Goal: Task Accomplishment & Management: Use online tool/utility

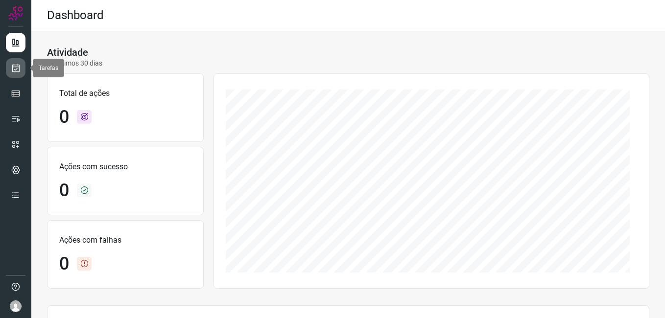
click at [17, 70] on icon at bounding box center [16, 68] width 10 height 10
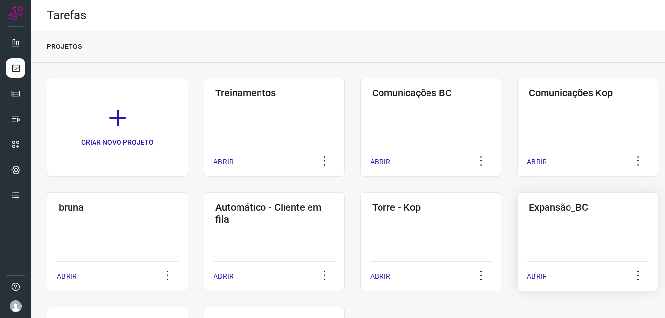
click at [529, 234] on div "Expansão_BC ABRIR" at bounding box center [587, 242] width 141 height 99
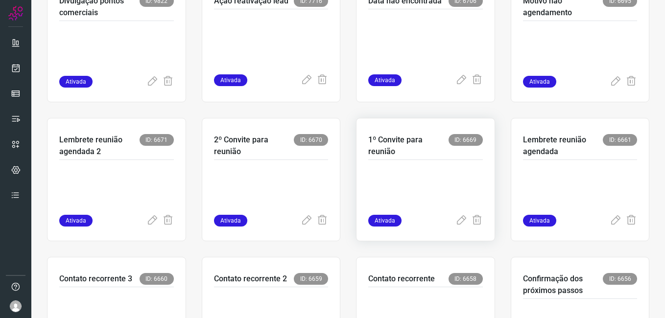
scroll to position [196, 0]
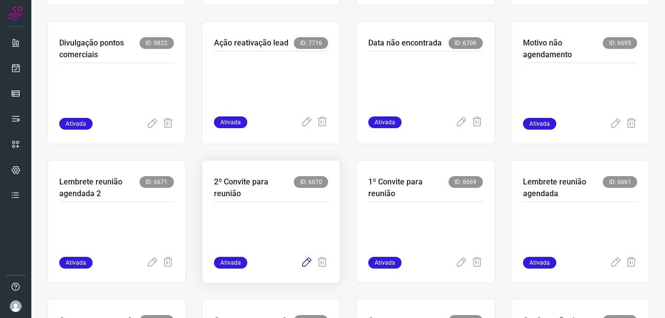
click at [301, 263] on icon at bounding box center [307, 263] width 12 height 12
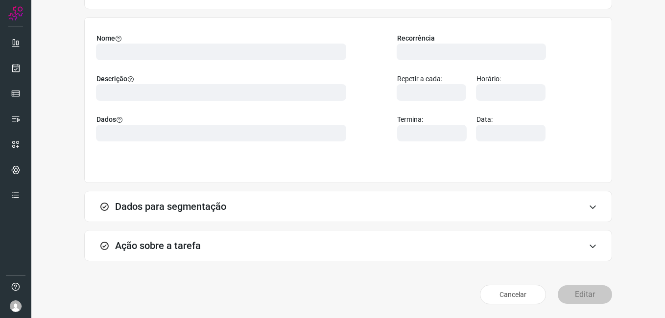
scroll to position [64, 0]
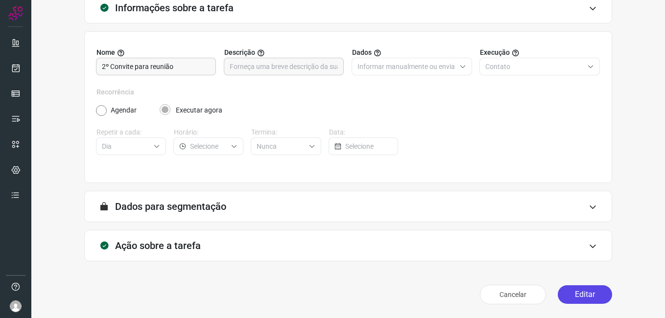
click at [580, 293] on button "Editar" at bounding box center [585, 295] width 54 height 19
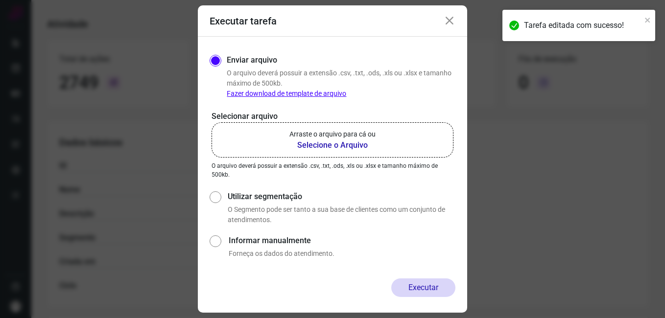
click at [318, 144] on b "Selecione o Arquivo" at bounding box center [333, 146] width 86 height 12
click at [0, 0] on input "Arraste o arquivo para cá ou Selecione o Arquivo" at bounding box center [0, 0] width 0 height 0
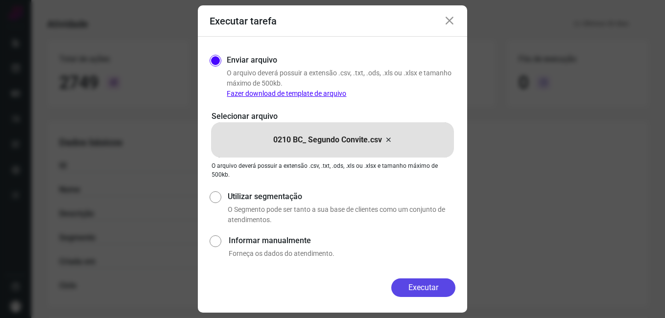
click at [405, 288] on button "Executar" at bounding box center [424, 288] width 64 height 19
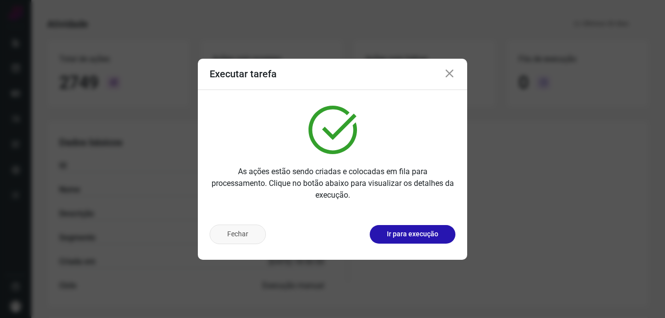
click at [254, 243] on button "Fechar" at bounding box center [238, 235] width 56 height 20
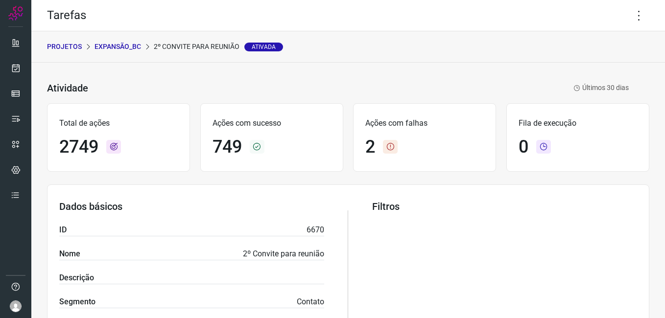
click at [116, 49] on p "Expansão_BC" at bounding box center [118, 47] width 47 height 10
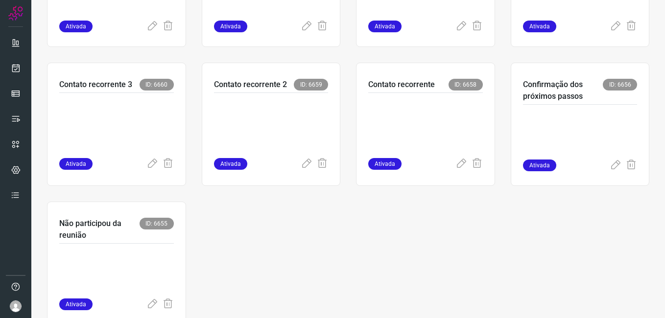
scroll to position [439, 0]
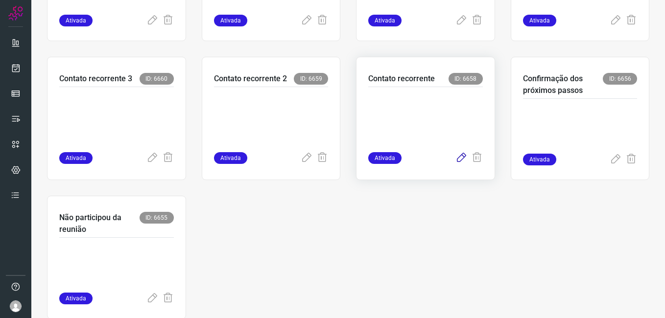
click at [456, 157] on icon at bounding box center [462, 158] width 12 height 12
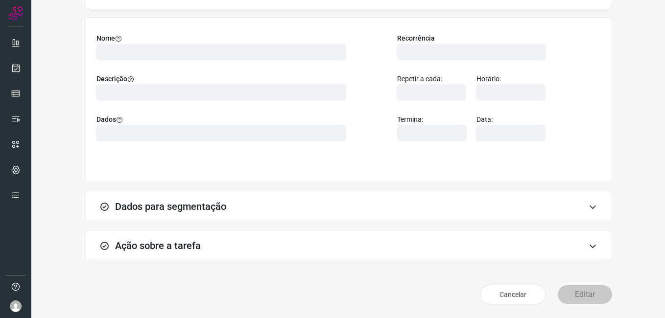
scroll to position [64, 0]
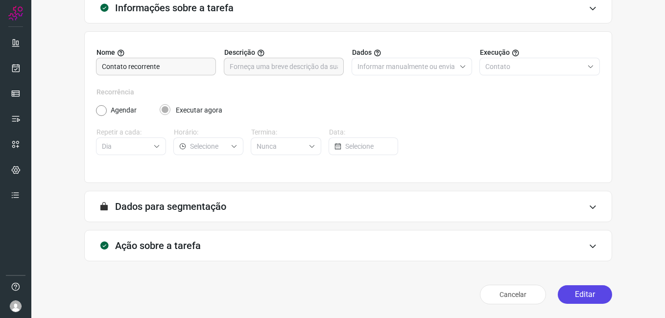
click at [578, 292] on button "Editar" at bounding box center [585, 295] width 54 height 19
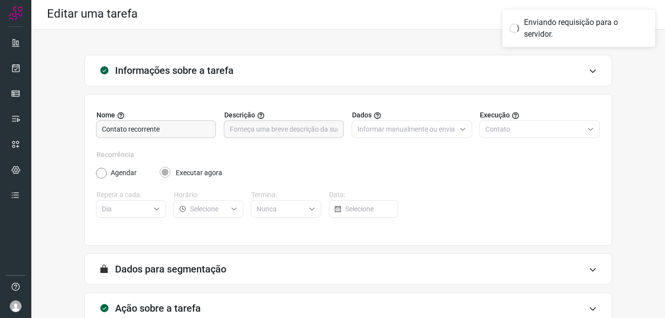
scroll to position [0, 0]
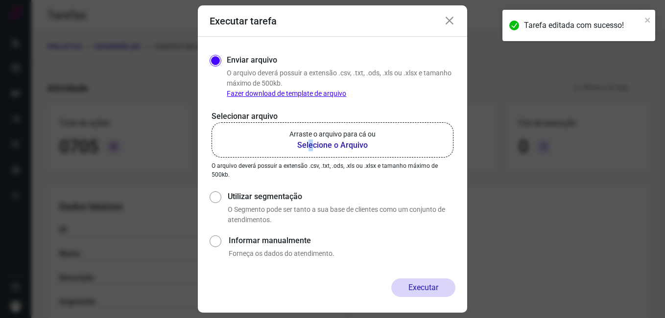
click at [311, 148] on b "Selecione o Arquivo" at bounding box center [333, 146] width 86 height 12
drag, startPoint x: 311, startPoint y: 148, endPoint x: 304, endPoint y: 146, distance: 7.9
click at [304, 146] on b "Selecione o Arquivo" at bounding box center [333, 146] width 86 height 12
click at [0, 0] on input "Arraste o arquivo para cá ou Selecione o Arquivo" at bounding box center [0, 0] width 0 height 0
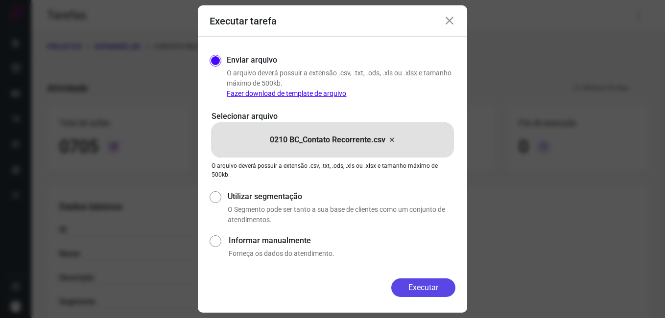
click at [396, 288] on button "Executar" at bounding box center [424, 288] width 64 height 19
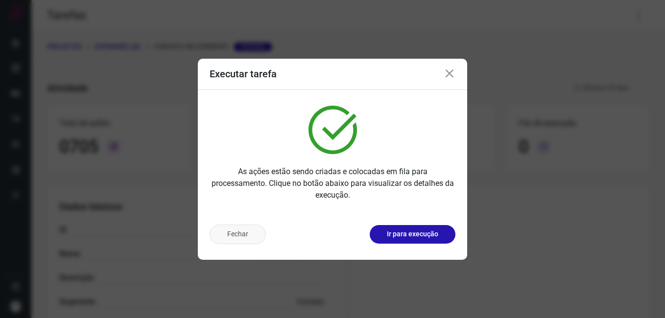
click at [248, 238] on button "Fechar" at bounding box center [238, 235] width 56 height 20
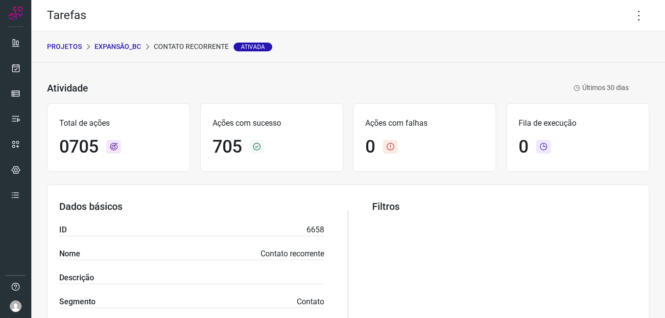
click at [122, 48] on p "Expansão_BC" at bounding box center [118, 47] width 47 height 10
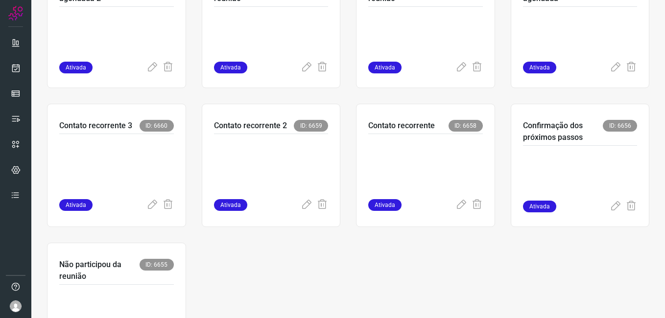
scroll to position [392, 0]
click at [302, 207] on icon at bounding box center [307, 205] width 12 height 12
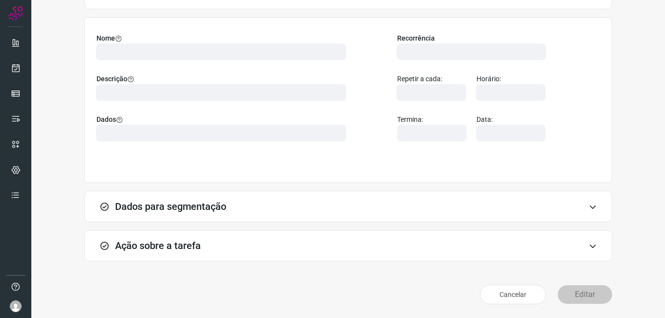
scroll to position [64, 0]
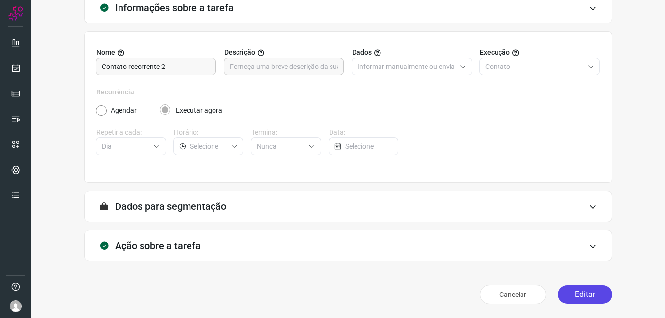
click at [576, 297] on button "Editar" at bounding box center [585, 295] width 54 height 19
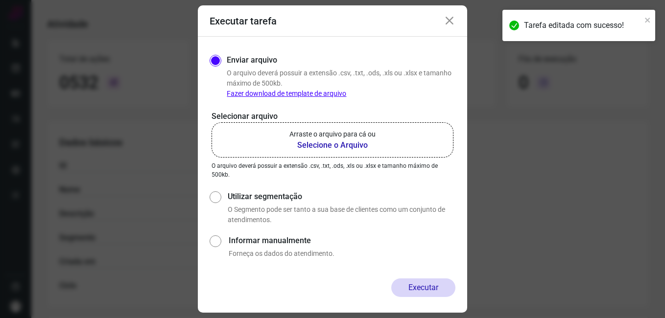
click at [310, 143] on b "Selecione o Arquivo" at bounding box center [333, 146] width 86 height 12
click at [0, 0] on input "Arraste o arquivo para cá ou Selecione o Arquivo" at bounding box center [0, 0] width 0 height 0
click at [449, 21] on icon at bounding box center [450, 21] width 12 height 12
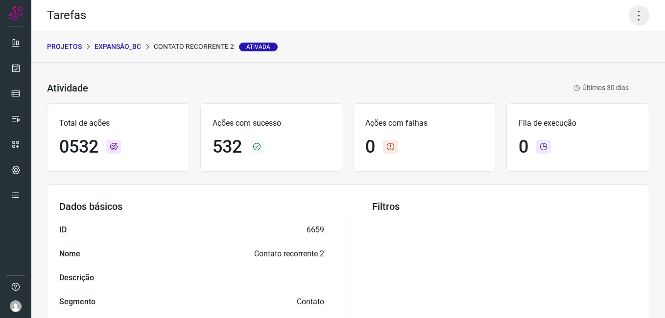
click at [629, 17] on icon at bounding box center [639, 15] width 21 height 21
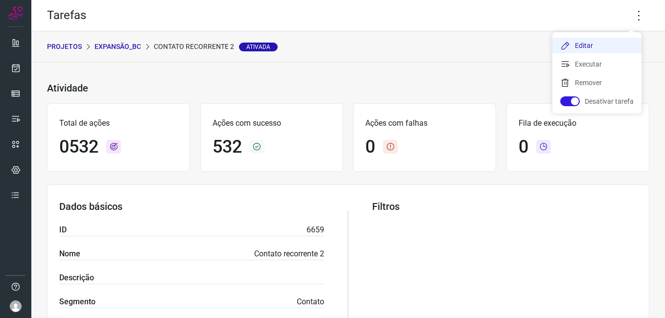
click at [592, 45] on li "Editar" at bounding box center [597, 46] width 89 height 16
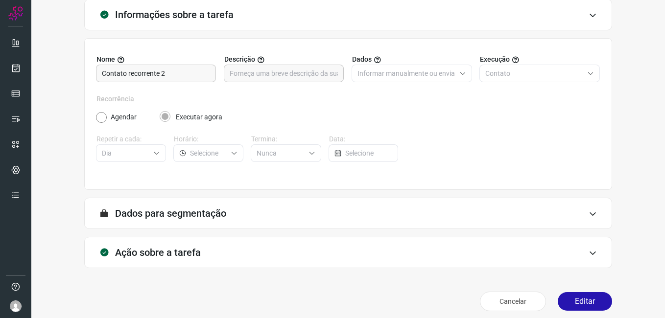
scroll to position [64, 0]
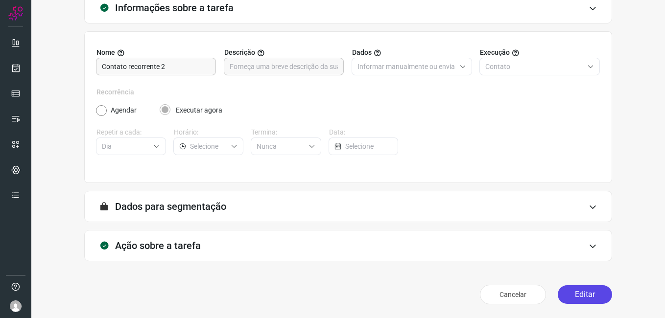
click at [564, 288] on button "Editar" at bounding box center [585, 295] width 54 height 19
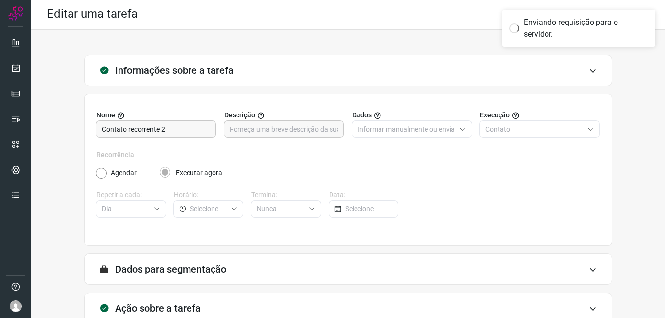
scroll to position [0, 0]
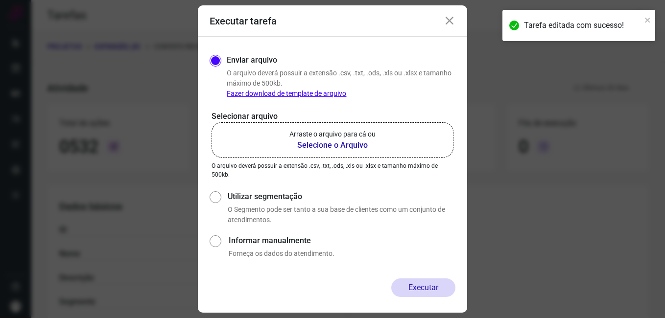
click at [324, 144] on b "Selecione o Arquivo" at bounding box center [333, 146] width 86 height 12
click at [0, 0] on input "Arraste o arquivo para cá ou Selecione o Arquivo" at bounding box center [0, 0] width 0 height 0
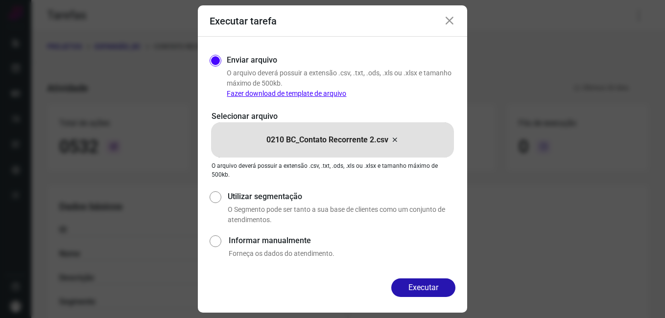
click at [411, 285] on button "Executar" at bounding box center [424, 288] width 64 height 19
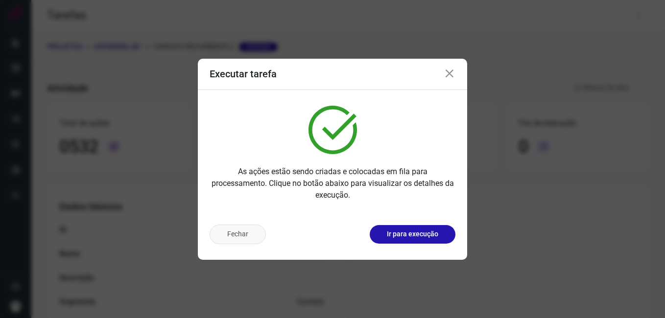
click at [247, 235] on button "Fechar" at bounding box center [238, 235] width 56 height 20
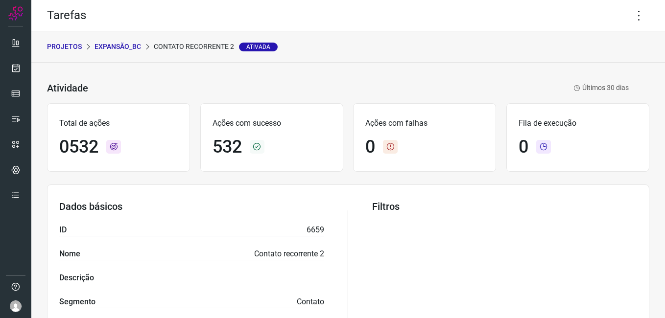
click at [135, 48] on p "Expansão_BC" at bounding box center [118, 47] width 47 height 10
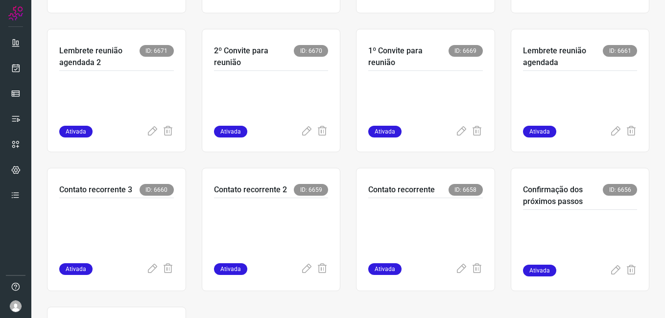
scroll to position [343, 0]
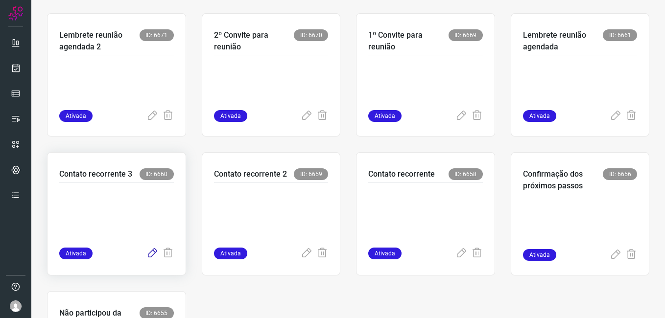
click at [152, 252] on icon at bounding box center [153, 254] width 12 height 12
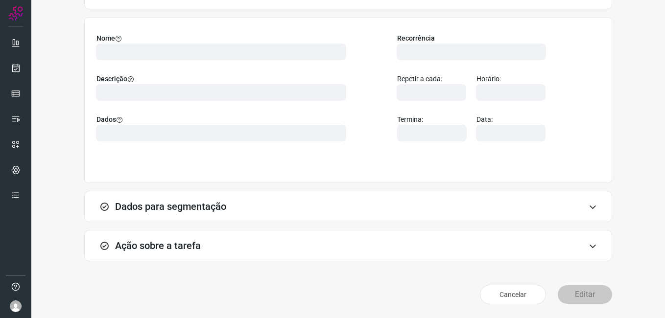
scroll to position [64, 0]
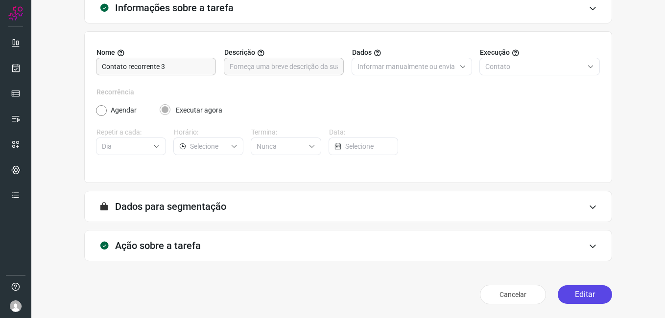
click at [580, 301] on button "Editar" at bounding box center [585, 295] width 54 height 19
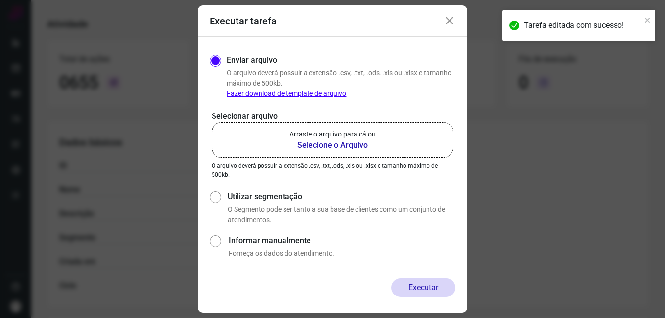
click at [341, 145] on b "Selecione o Arquivo" at bounding box center [333, 146] width 86 height 12
click at [0, 0] on input "Arraste o arquivo para cá ou Selecione o Arquivo" at bounding box center [0, 0] width 0 height 0
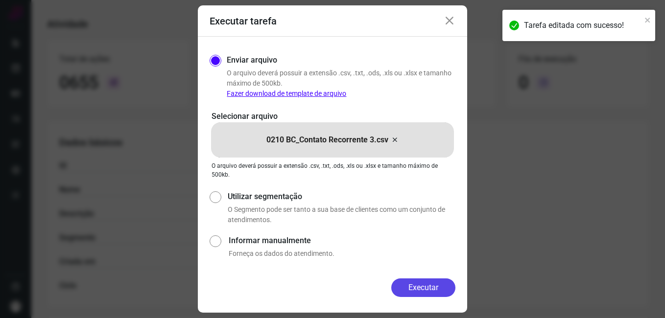
click at [412, 282] on button "Executar" at bounding box center [424, 288] width 64 height 19
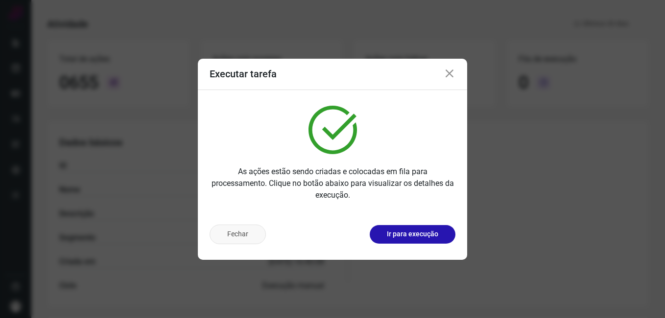
click at [249, 232] on button "Fechar" at bounding box center [238, 235] width 56 height 20
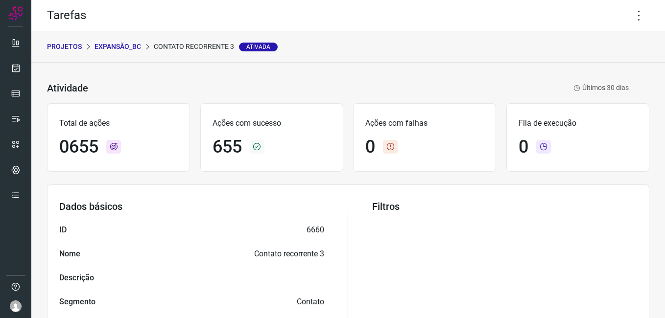
click at [133, 48] on p "Expansão_BC" at bounding box center [118, 47] width 47 height 10
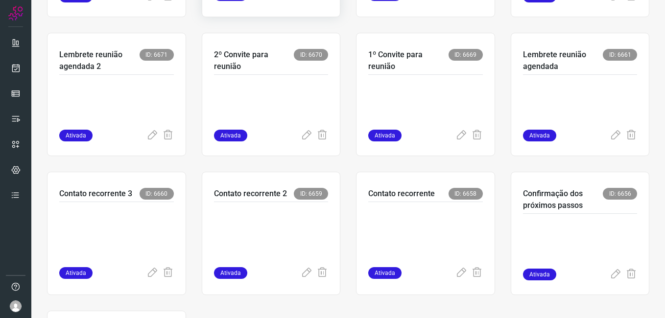
scroll to position [343, 0]
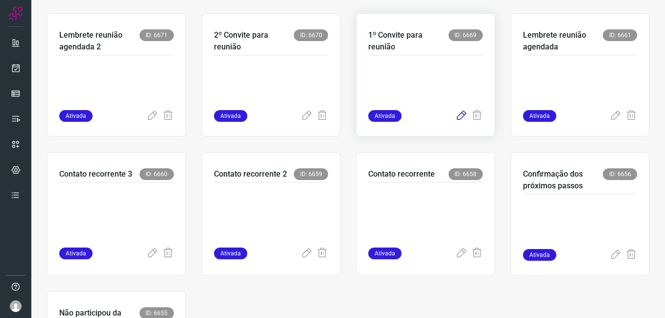
click at [456, 120] on icon at bounding box center [462, 116] width 12 height 12
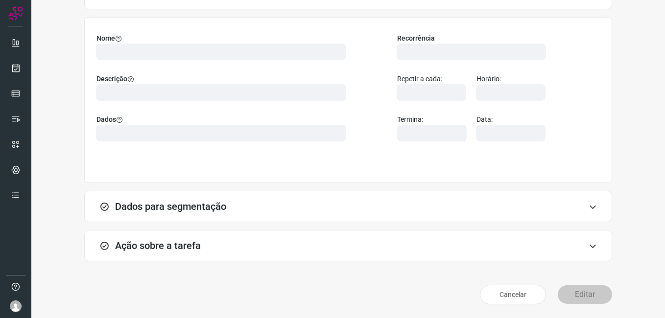
scroll to position [64, 0]
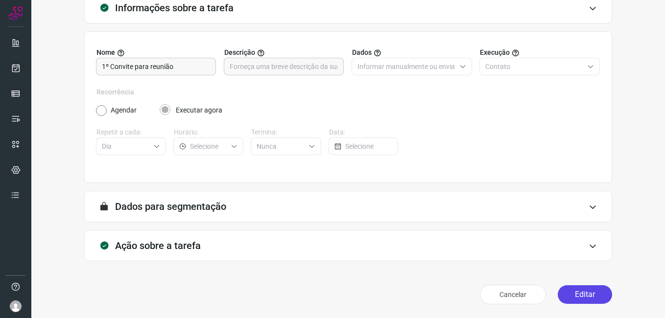
click at [576, 299] on button "Editar" at bounding box center [585, 295] width 54 height 19
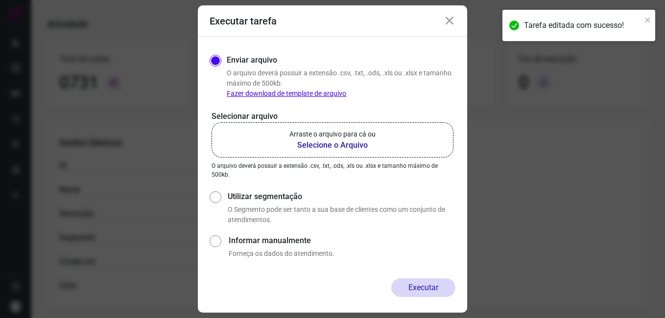
click at [327, 140] on b "Selecione o Arquivo" at bounding box center [333, 146] width 86 height 12
click at [0, 0] on input "Arraste o arquivo para cá ou Selecione o Arquivo" at bounding box center [0, 0] width 0 height 0
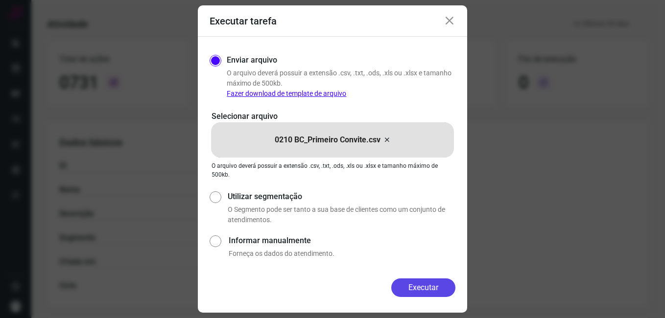
click at [403, 284] on button "Executar" at bounding box center [424, 288] width 64 height 19
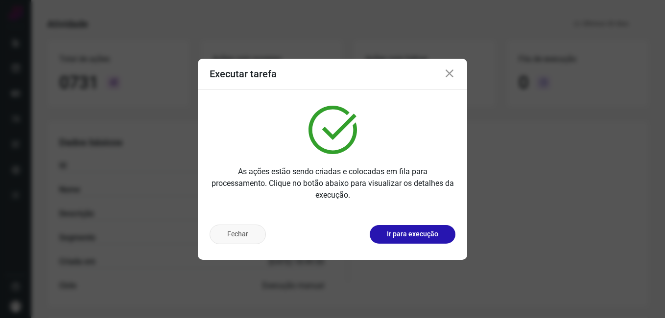
click at [245, 240] on button "Fechar" at bounding box center [238, 235] width 56 height 20
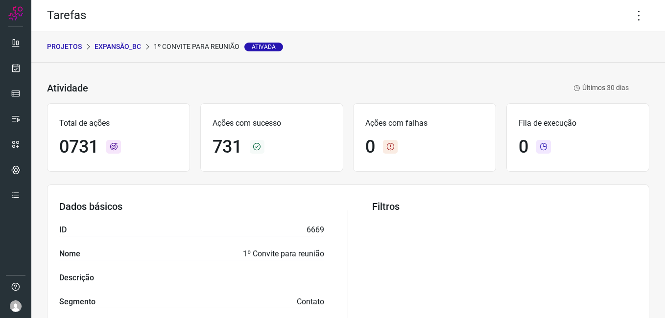
click at [116, 44] on p "Expansão_BC" at bounding box center [118, 47] width 47 height 10
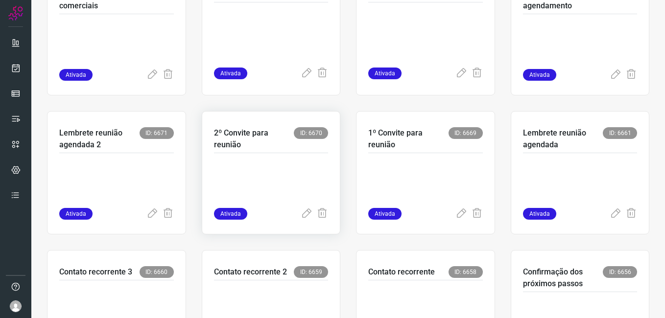
click at [280, 193] on p at bounding box center [271, 183] width 115 height 49
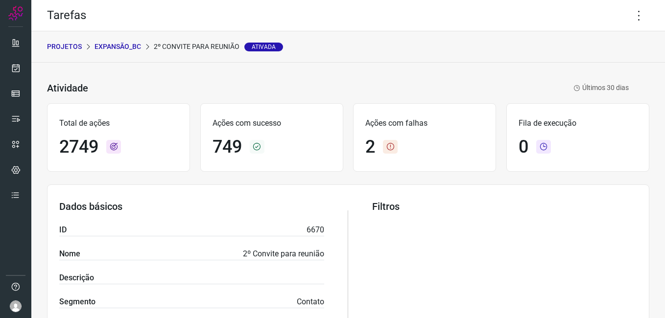
click at [117, 49] on p "Expansão_BC" at bounding box center [118, 47] width 47 height 10
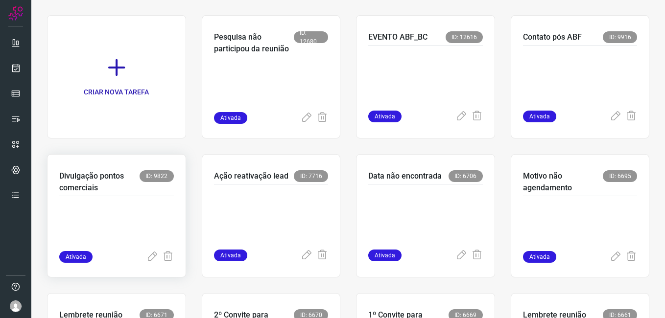
scroll to position [245, 0]
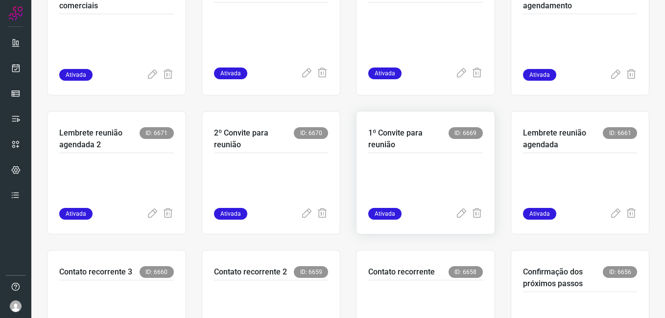
click at [425, 166] on p at bounding box center [425, 183] width 115 height 49
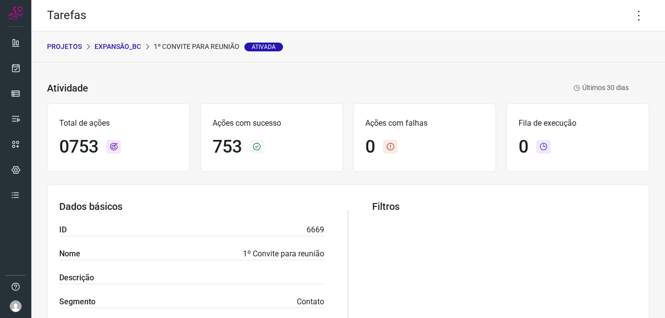
click at [113, 43] on p "Expansão_BC" at bounding box center [118, 47] width 47 height 10
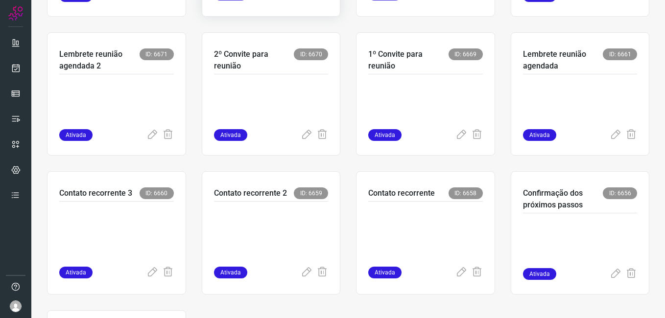
scroll to position [343, 0]
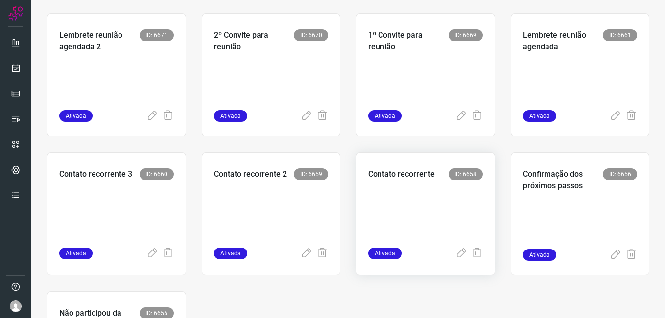
click at [388, 211] on p at bounding box center [425, 213] width 115 height 49
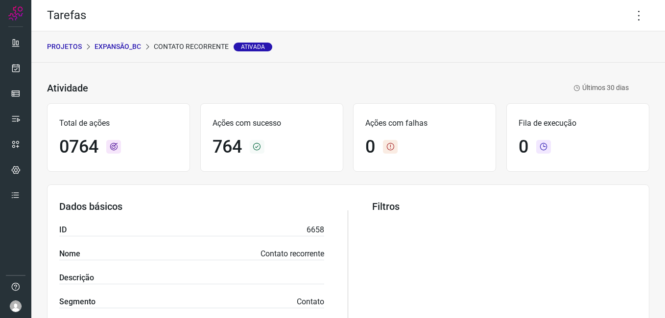
click at [118, 47] on p "Expansão_BC" at bounding box center [118, 47] width 47 height 10
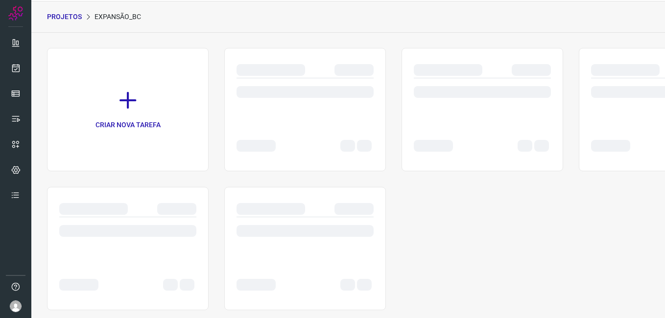
scroll to position [47, 0]
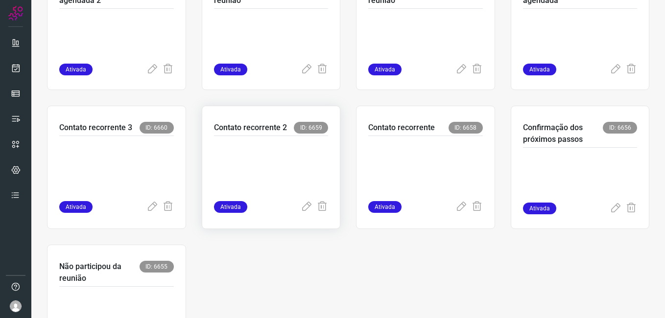
click at [254, 159] on p at bounding box center [271, 166] width 115 height 49
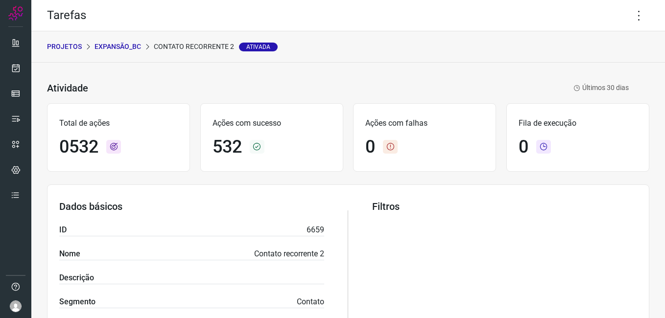
click at [122, 47] on p "Expansão_BC" at bounding box center [118, 47] width 47 height 10
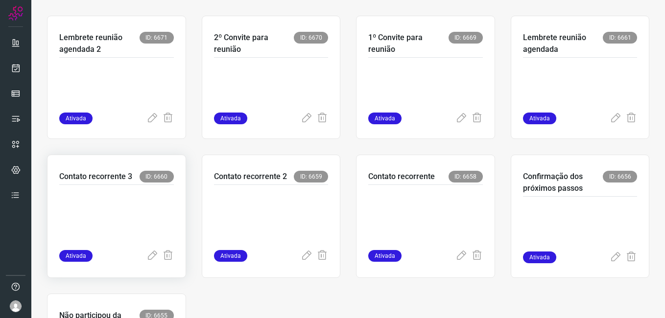
click at [131, 214] on p at bounding box center [116, 215] width 115 height 49
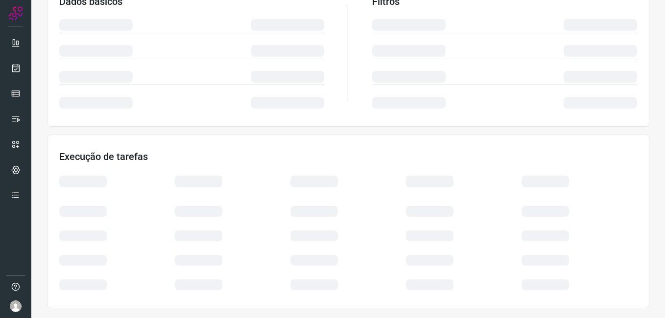
scroll to position [188, 0]
